Goal: Task Accomplishment & Management: Manage account settings

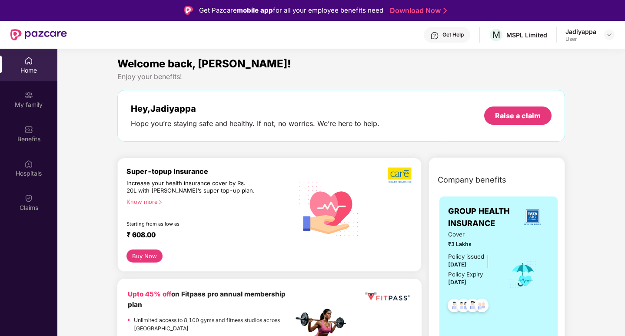
drag, startPoint x: 620, startPoint y: 3, endPoint x: 402, endPoint y: 88, distance: 234.1
click at [399, 85] on div "Welcome back, [PERSON_NAME]! Enjoy your benefits! Hey, [PERSON_NAME] you’re sta…" at bounding box center [341, 103] width 455 height 95
click at [606, 34] on img at bounding box center [609, 34] width 7 height 7
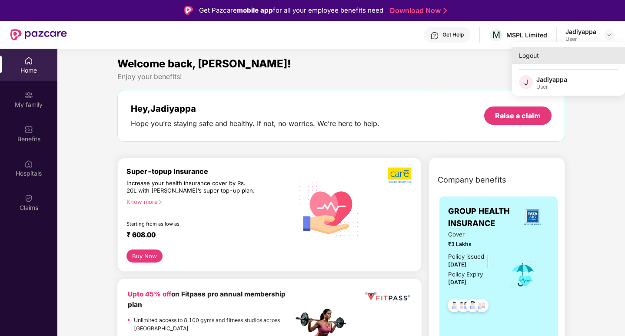
click at [550, 57] on div "Logout" at bounding box center [568, 55] width 113 height 17
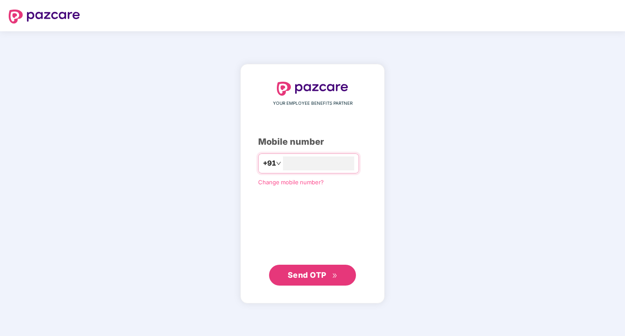
type input "**********"
click at [307, 274] on span "Send OTP" at bounding box center [307, 274] width 39 height 9
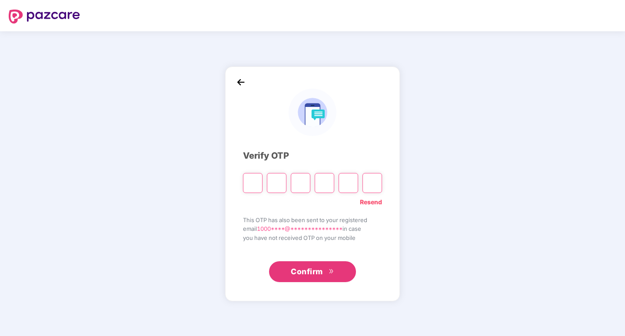
type input "*"
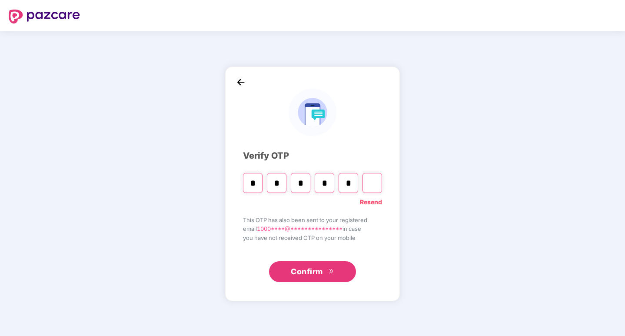
type input "*"
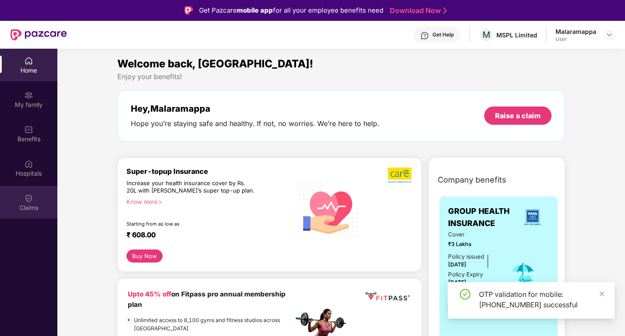
click at [27, 201] on img at bounding box center [28, 198] width 9 height 9
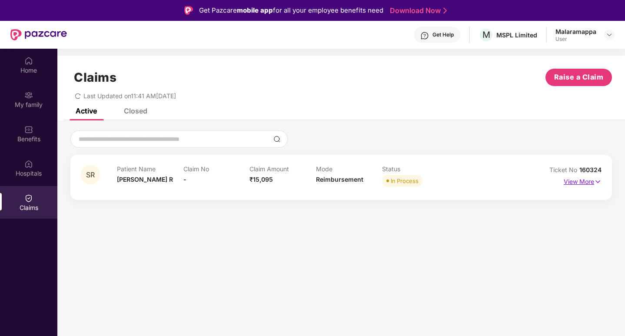
click at [584, 183] on p "View More" at bounding box center [583, 181] width 38 height 12
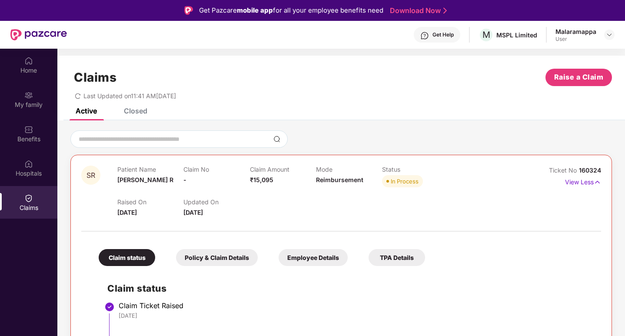
click at [448, 33] on div "Get Help" at bounding box center [443, 34] width 21 height 7
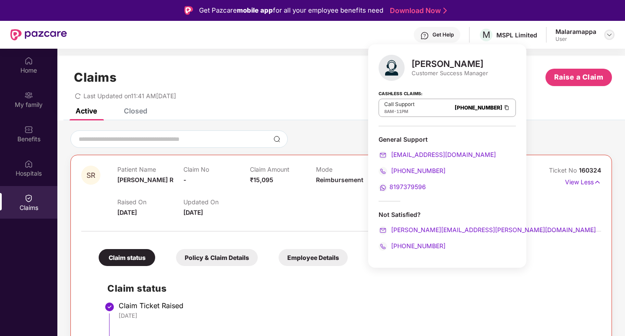
click at [611, 34] on img at bounding box center [609, 34] width 7 height 7
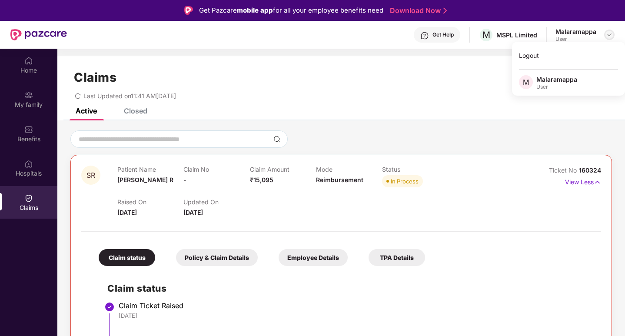
click at [609, 36] on img at bounding box center [609, 34] width 7 height 7
click at [606, 37] on img at bounding box center [609, 34] width 7 height 7
click at [525, 60] on div "Logout" at bounding box center [568, 55] width 113 height 17
